Goal: Information Seeking & Learning: Understand process/instructions

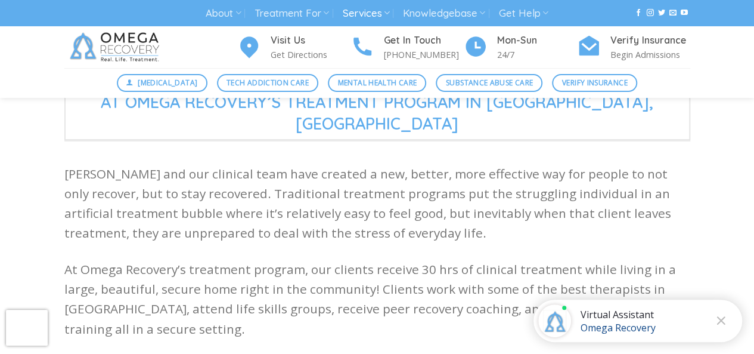
scroll to position [298, 0]
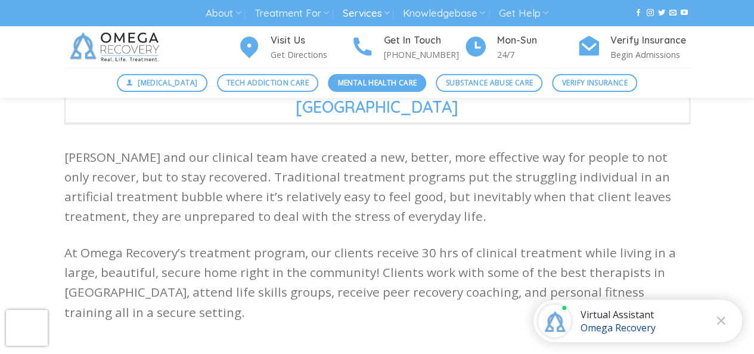
click at [389, 82] on span "Mental Health Care" at bounding box center [377, 82] width 79 height 11
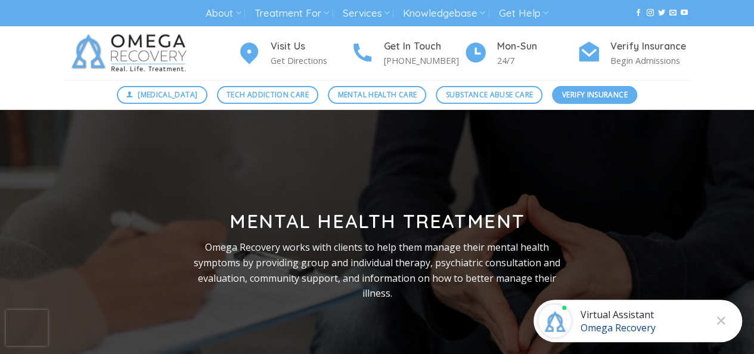
click at [577, 97] on span "Verify Insurance" at bounding box center [595, 94] width 66 height 11
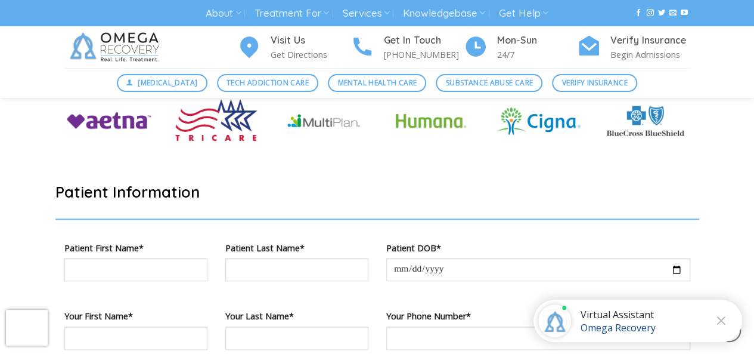
scroll to position [477, 0]
